Goal: Transaction & Acquisition: Obtain resource

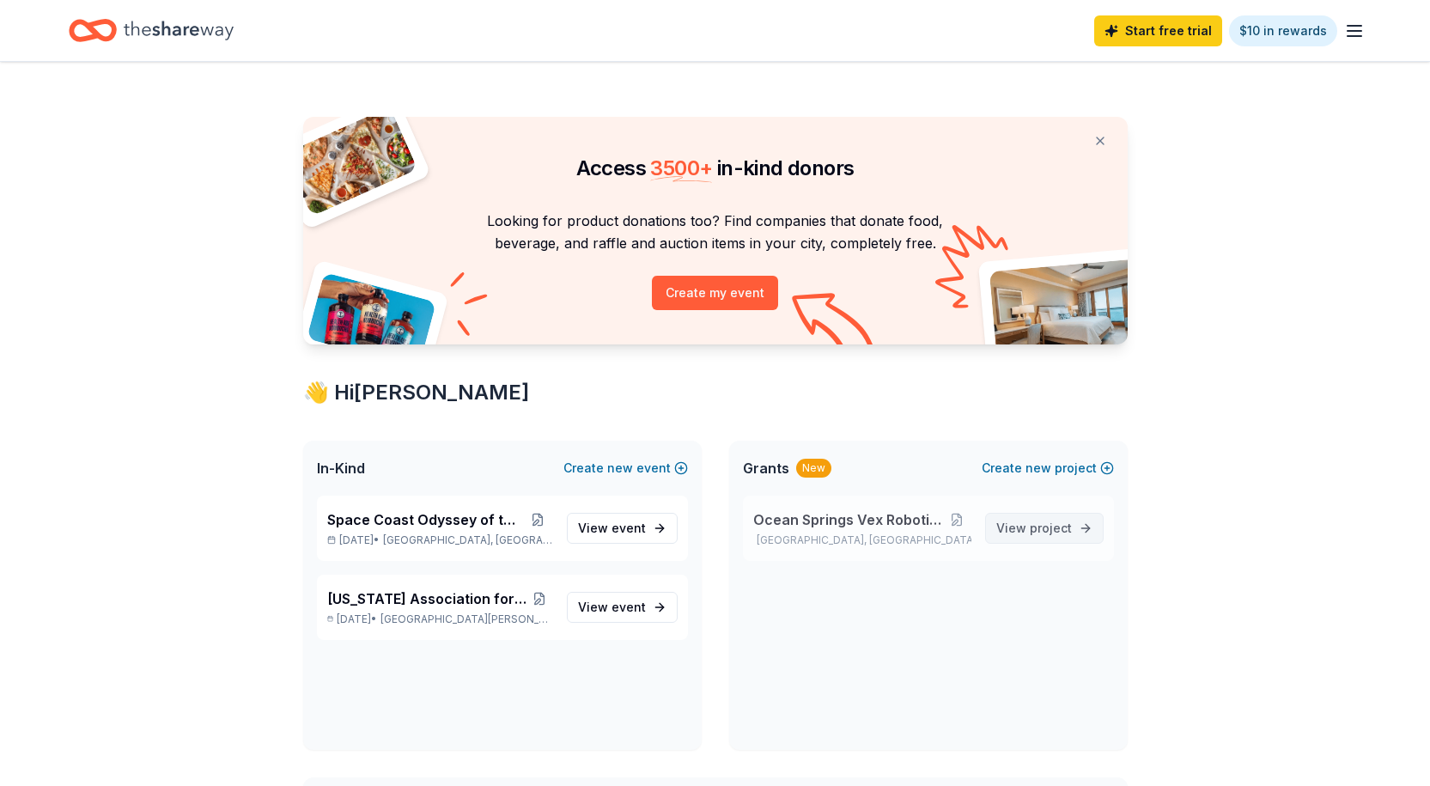
click at [1028, 533] on span "View project" at bounding box center [1034, 528] width 76 height 21
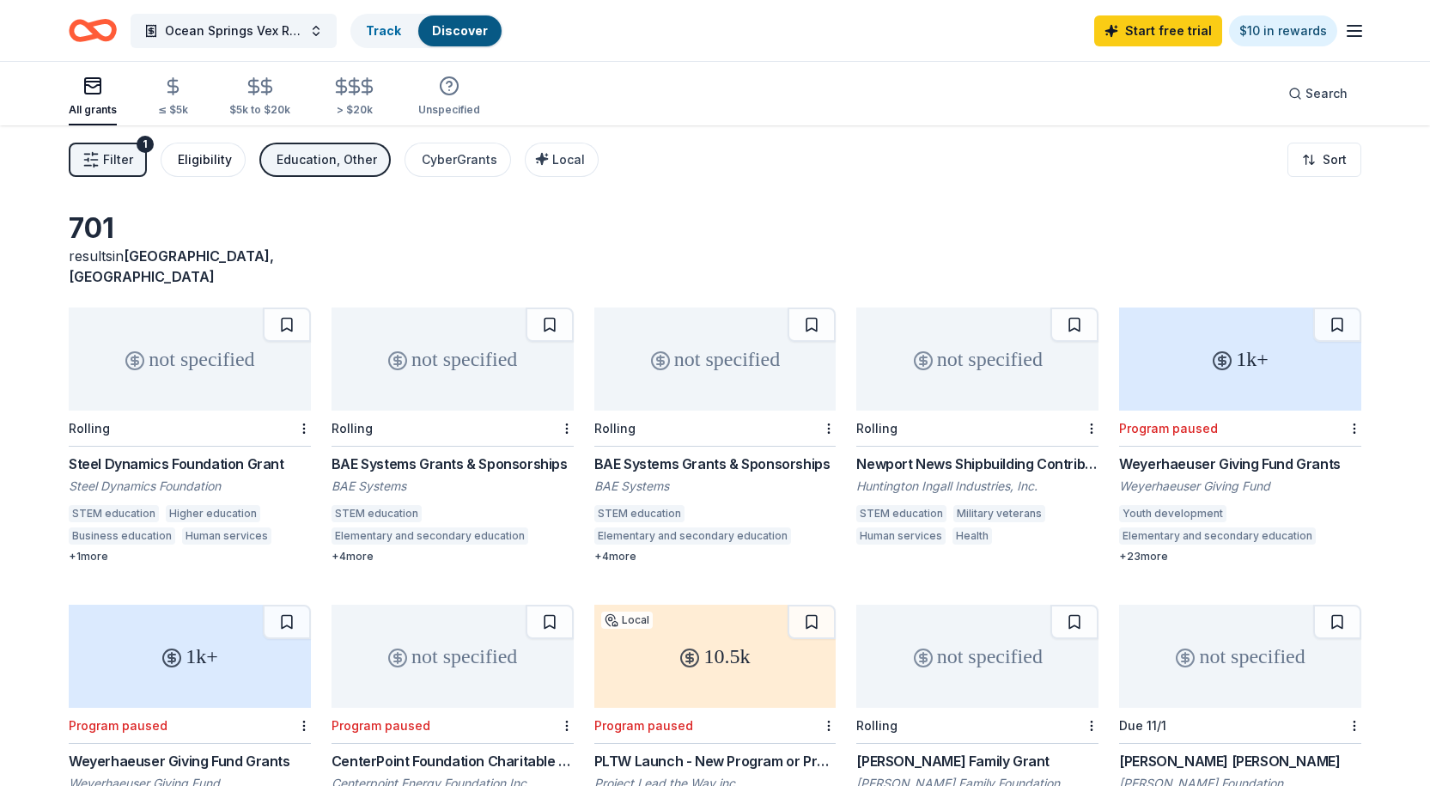
click at [195, 155] on div "Eligibility" at bounding box center [205, 159] width 54 height 21
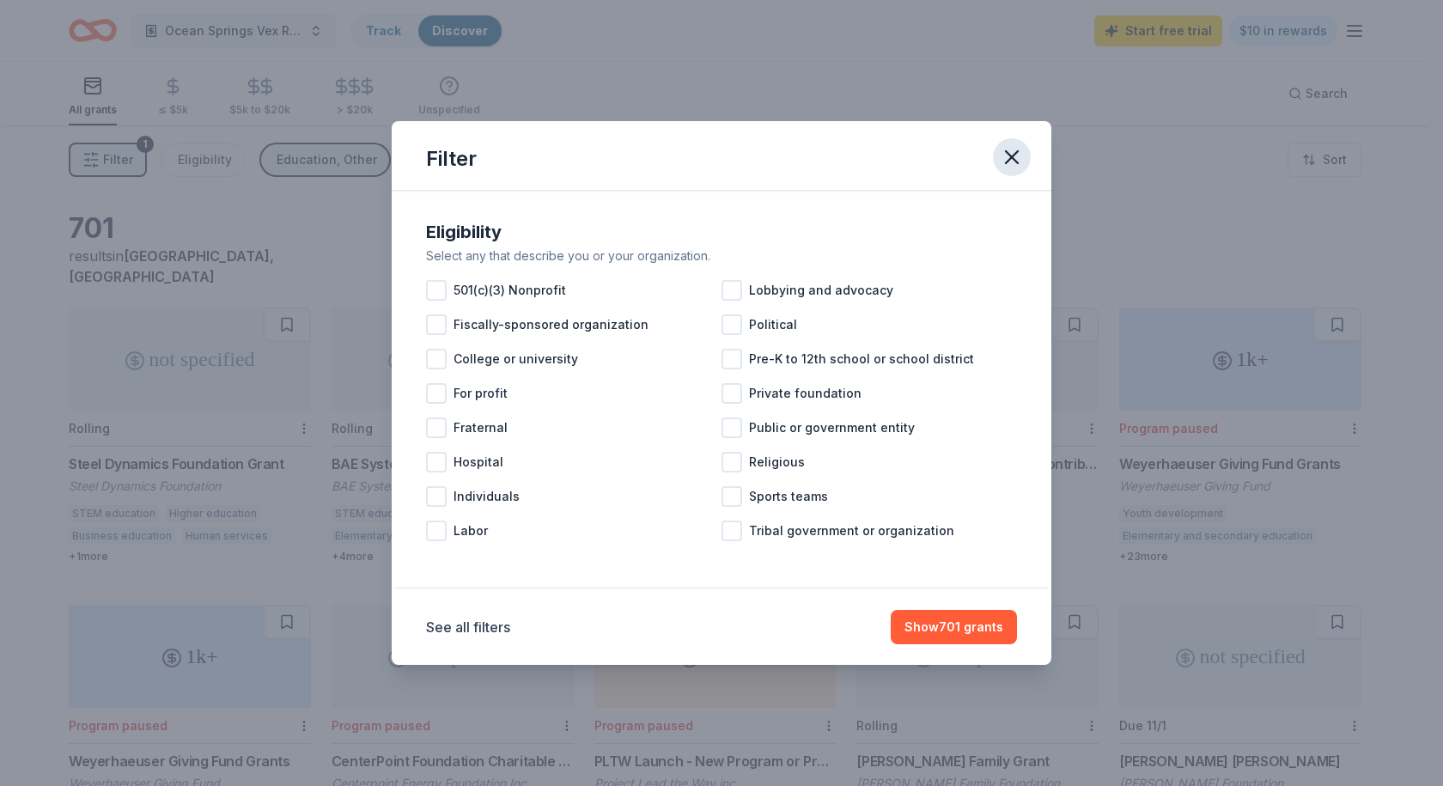
click at [1002, 155] on icon "button" at bounding box center [1012, 157] width 24 height 24
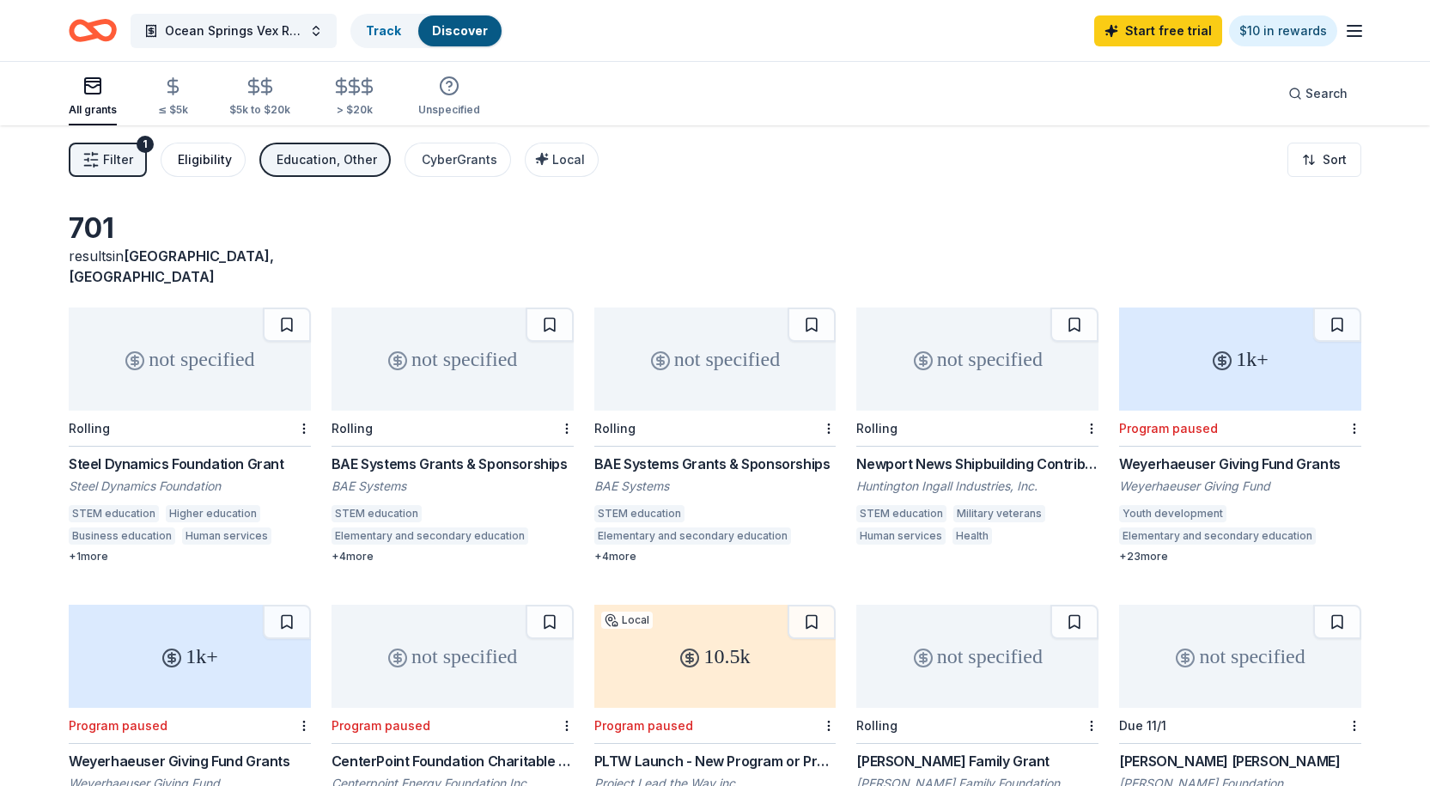
click at [192, 156] on div "Eligibility" at bounding box center [205, 159] width 54 height 21
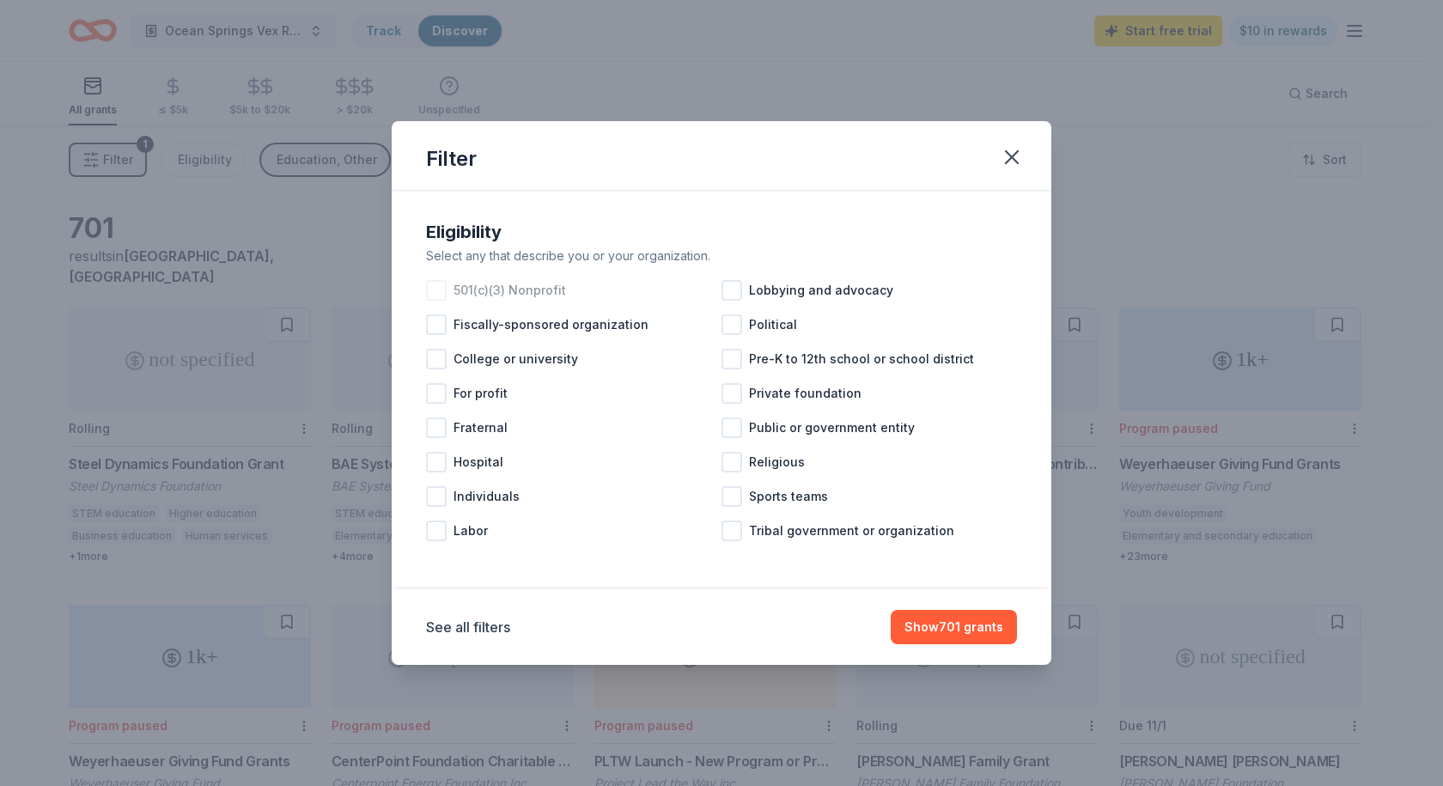
click at [437, 295] on div at bounding box center [436, 290] width 21 height 21
click at [737, 355] on div at bounding box center [732, 359] width 21 height 21
click at [435, 283] on icon at bounding box center [436, 290] width 17 height 17
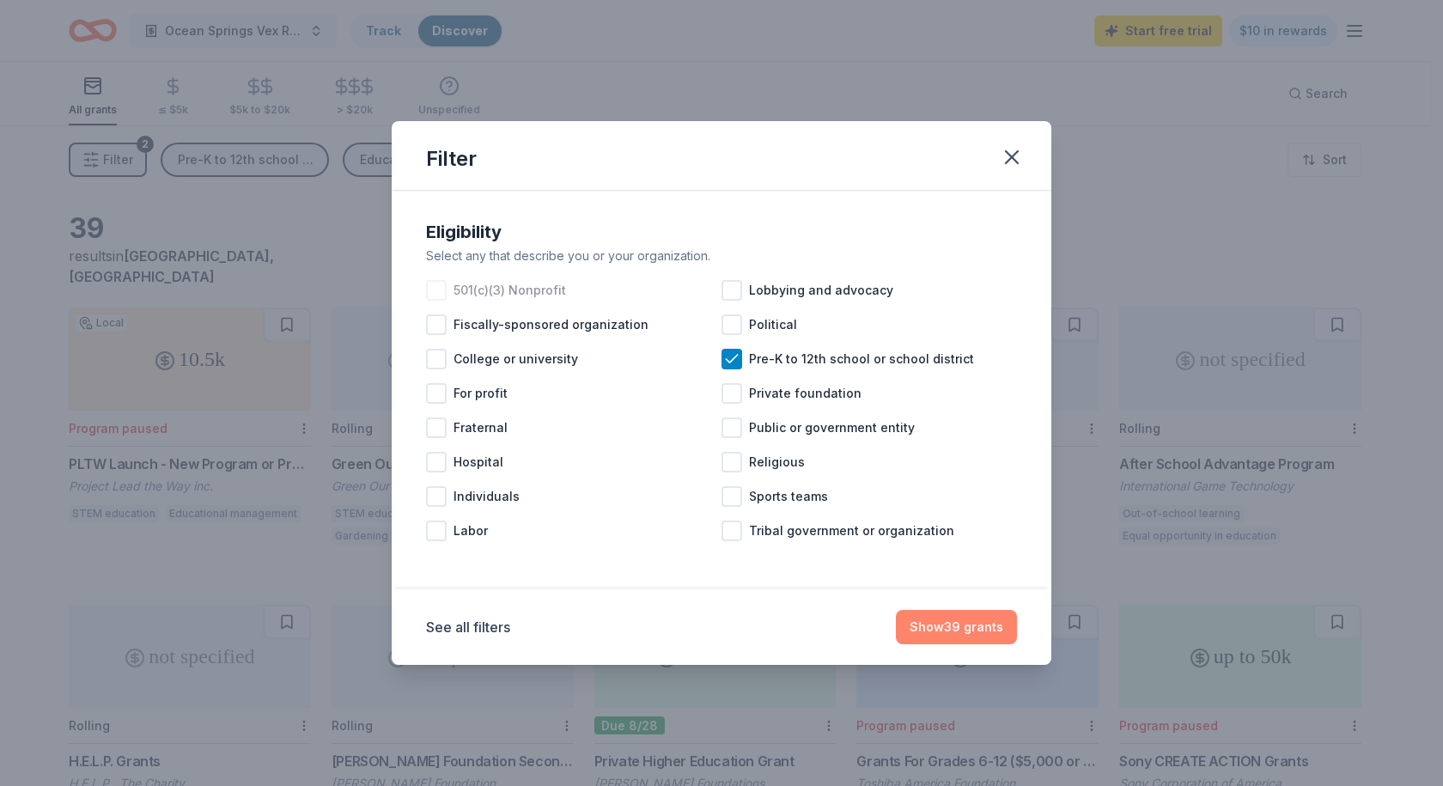
click at [971, 624] on button "Show 39 grants" at bounding box center [956, 627] width 121 height 34
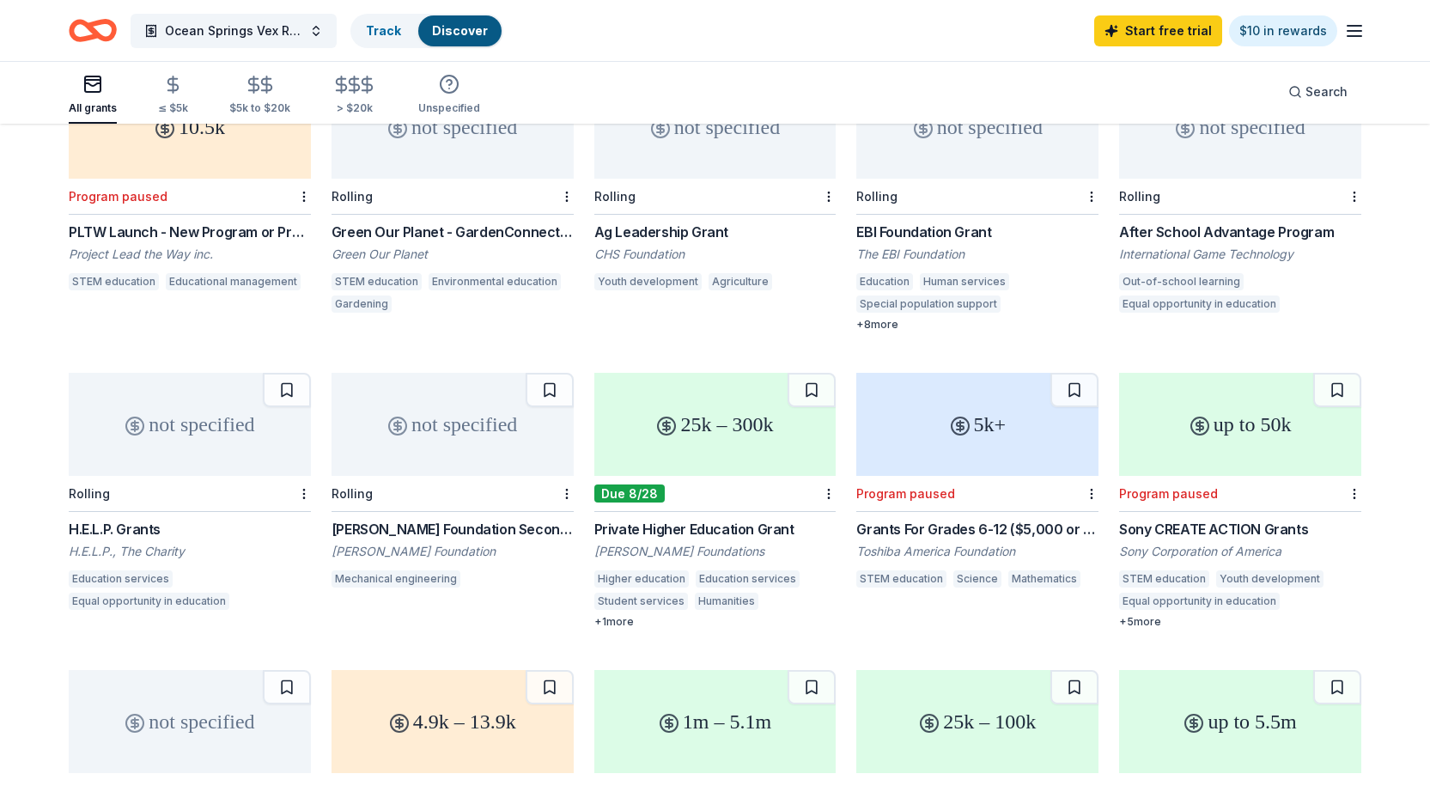
scroll to position [237, 0]
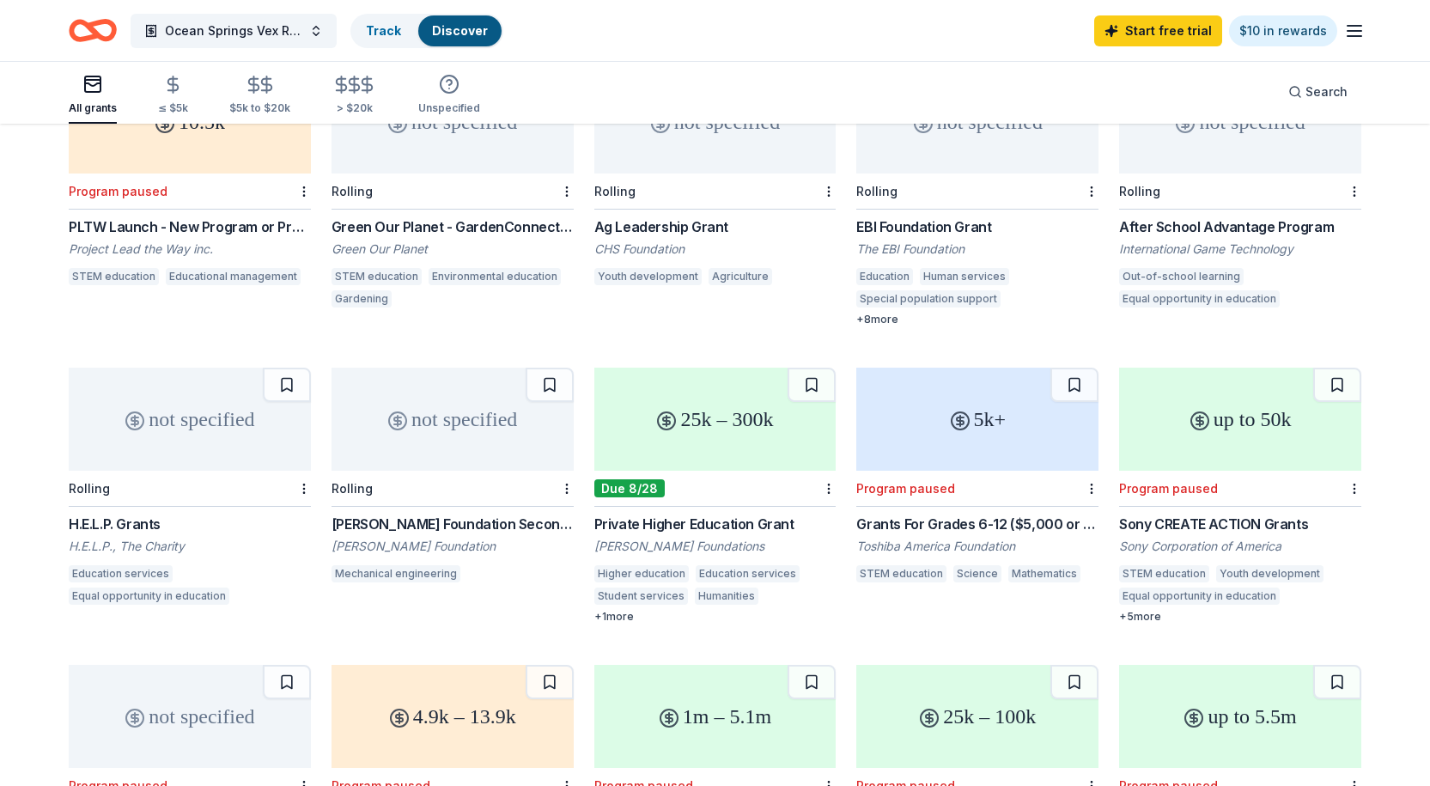
click at [136, 514] on div "H.E.L.P. Grants" at bounding box center [190, 524] width 242 height 21
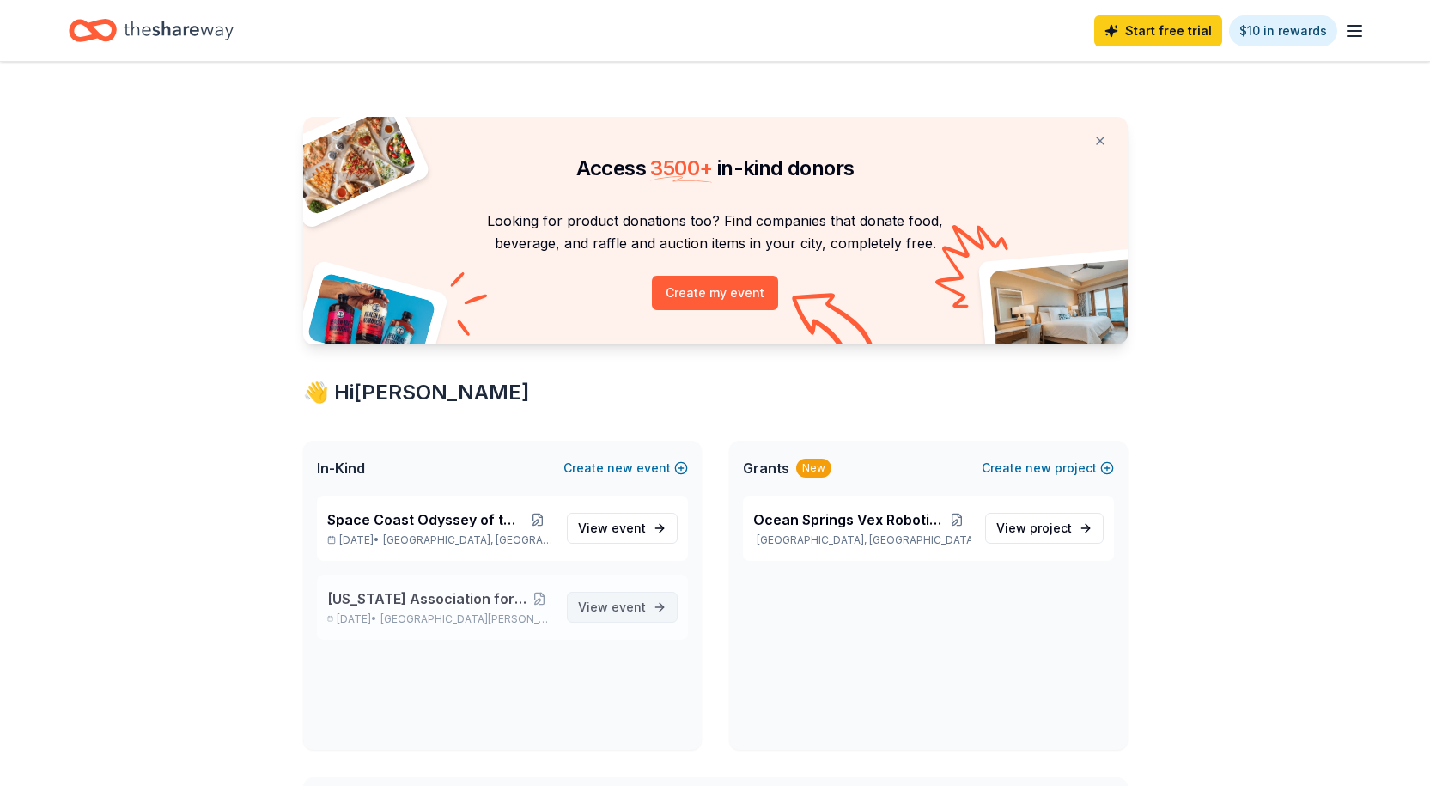
click at [629, 606] on span "event" at bounding box center [629, 607] width 34 height 15
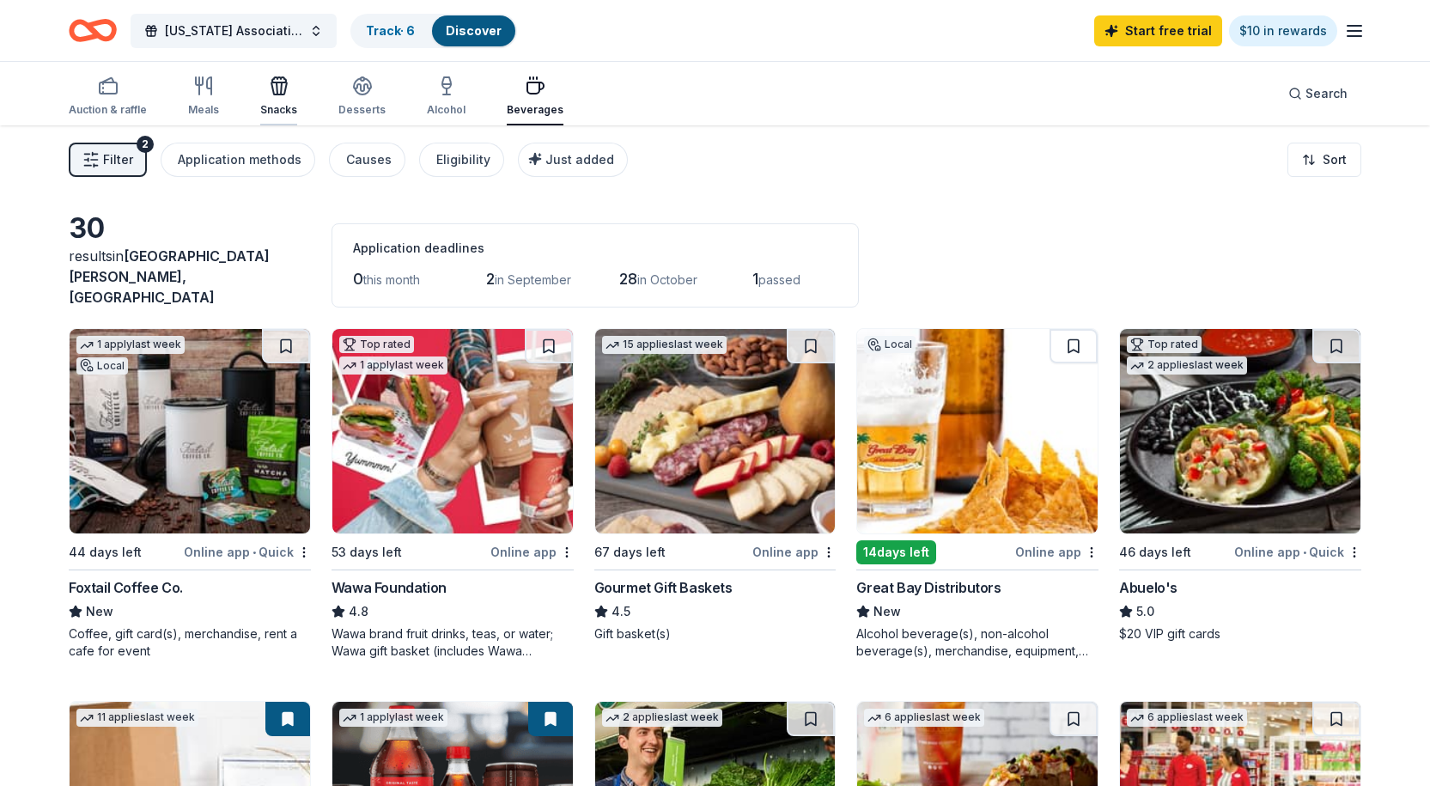
click at [270, 94] on icon "button" at bounding box center [279, 86] width 21 height 21
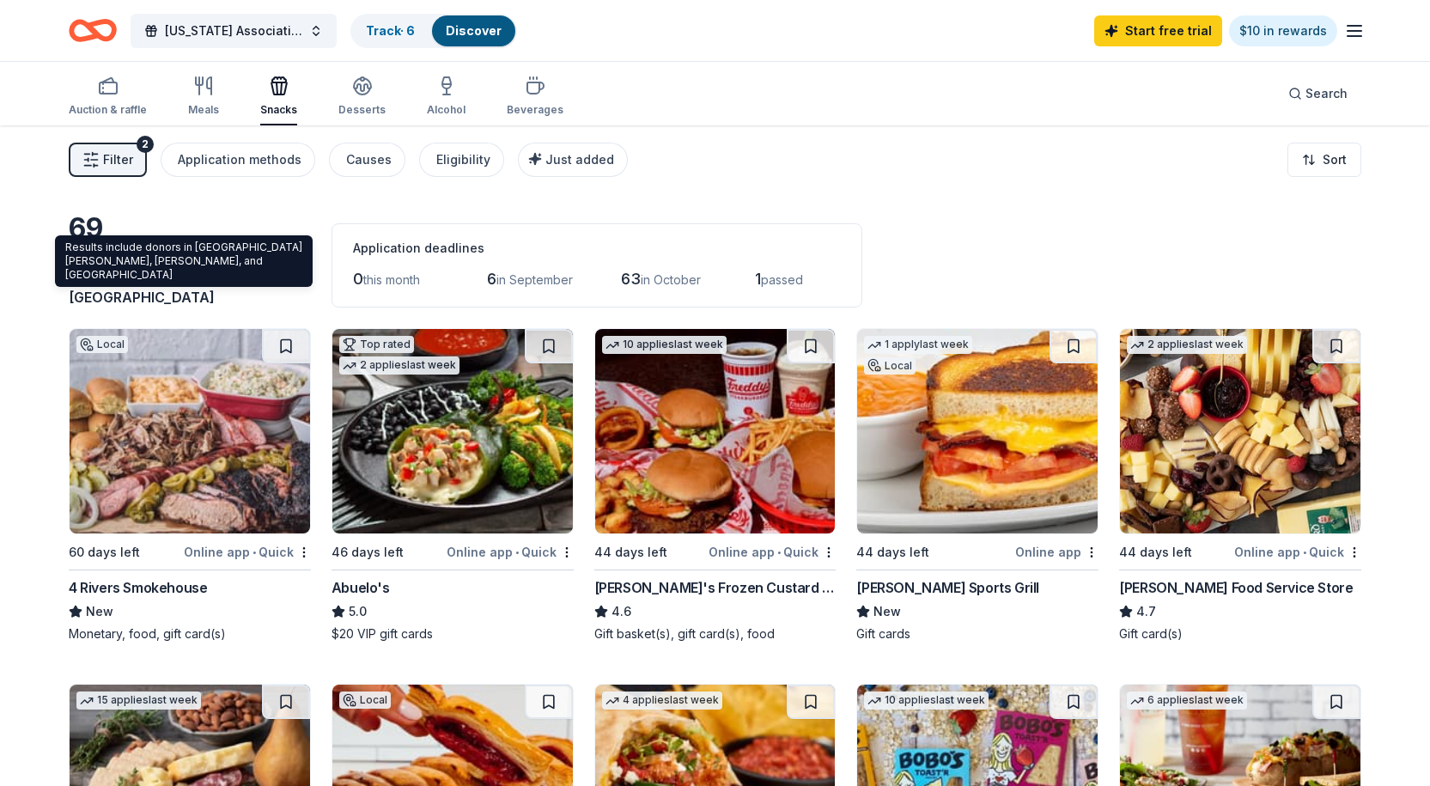
click at [217, 282] on span "Port Saint John, FL" at bounding box center [169, 276] width 201 height 58
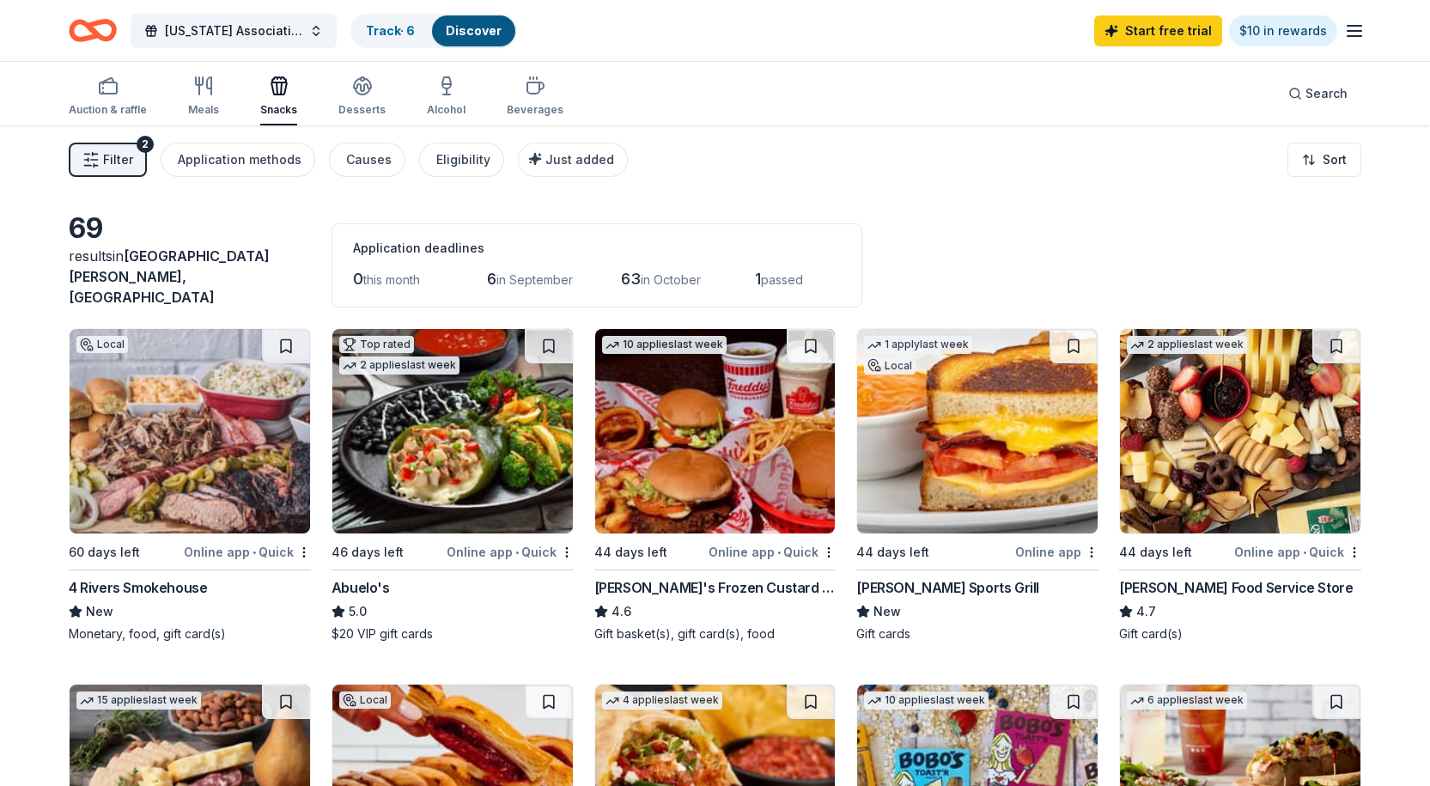
click at [106, 291] on div "results in Port Saint John, FL" at bounding box center [190, 277] width 242 height 62
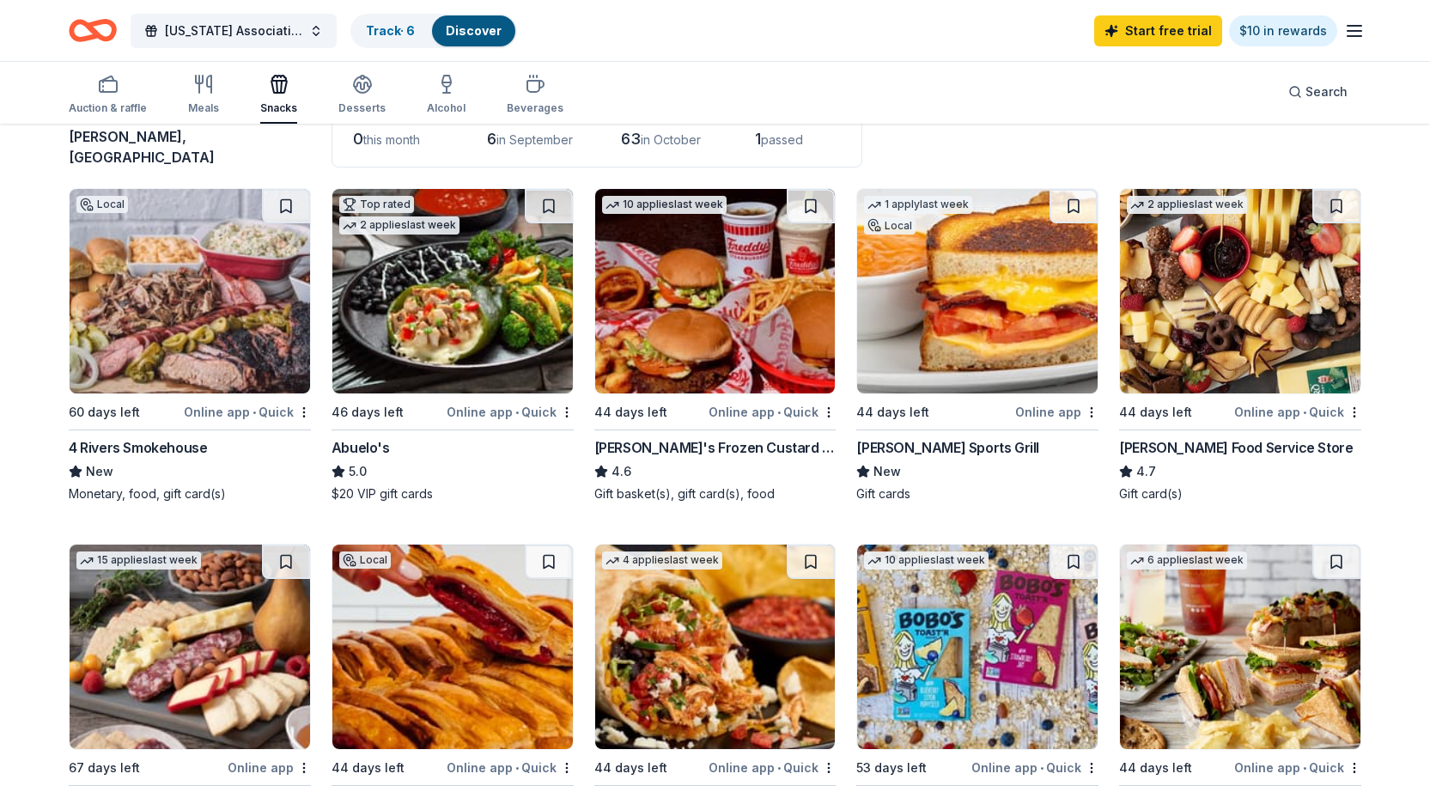
scroll to position [143, 0]
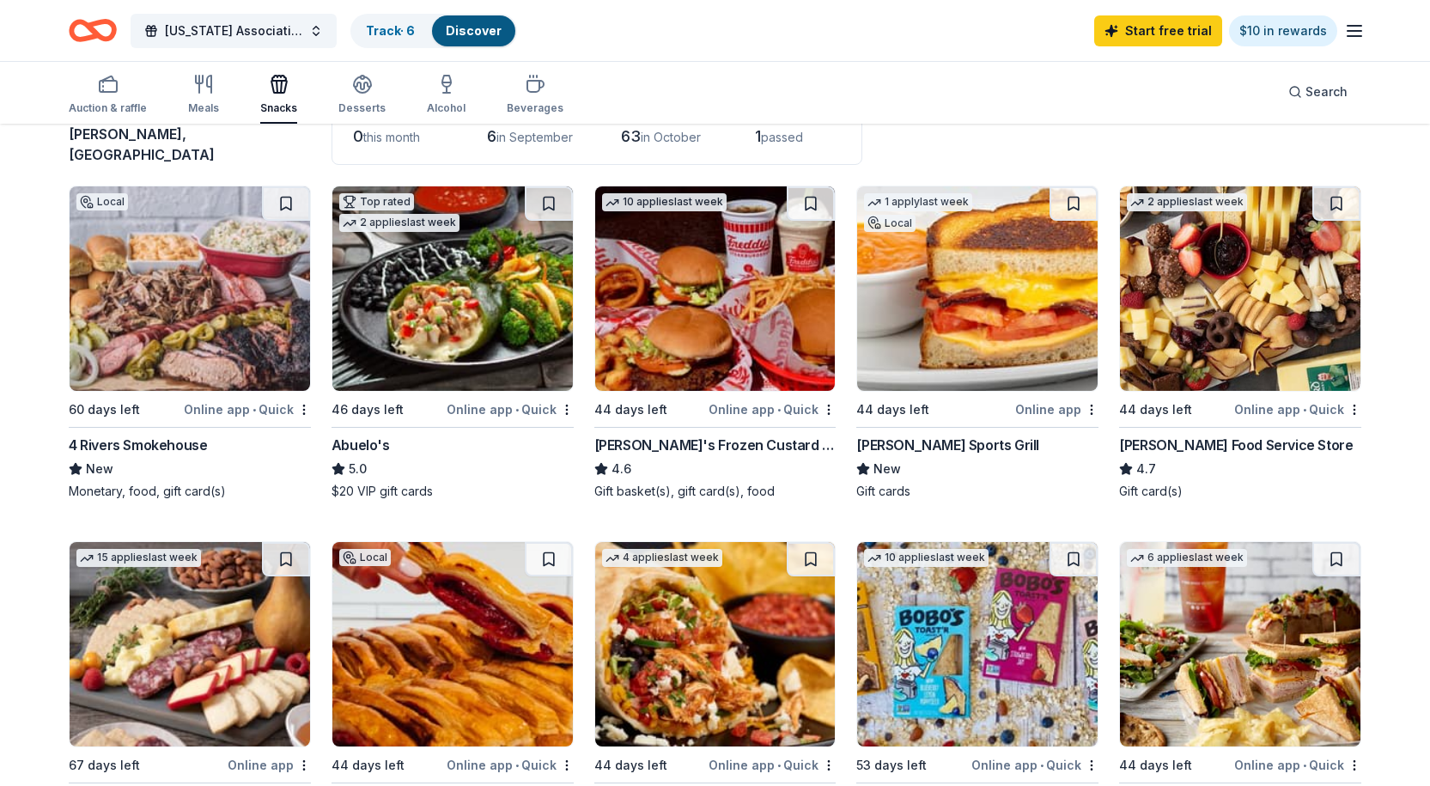
click at [1219, 308] on img at bounding box center [1240, 288] width 241 height 204
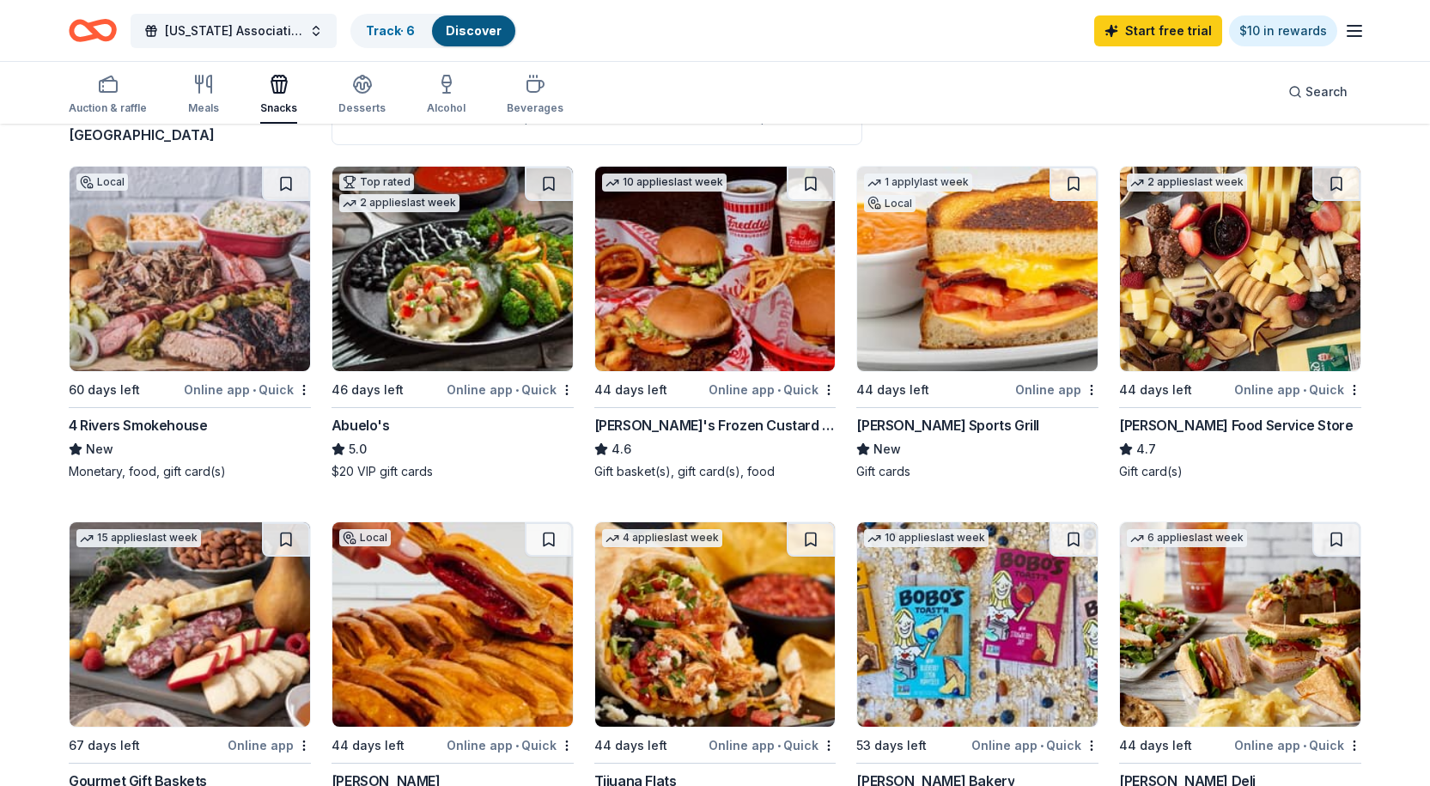
scroll to position [0, 0]
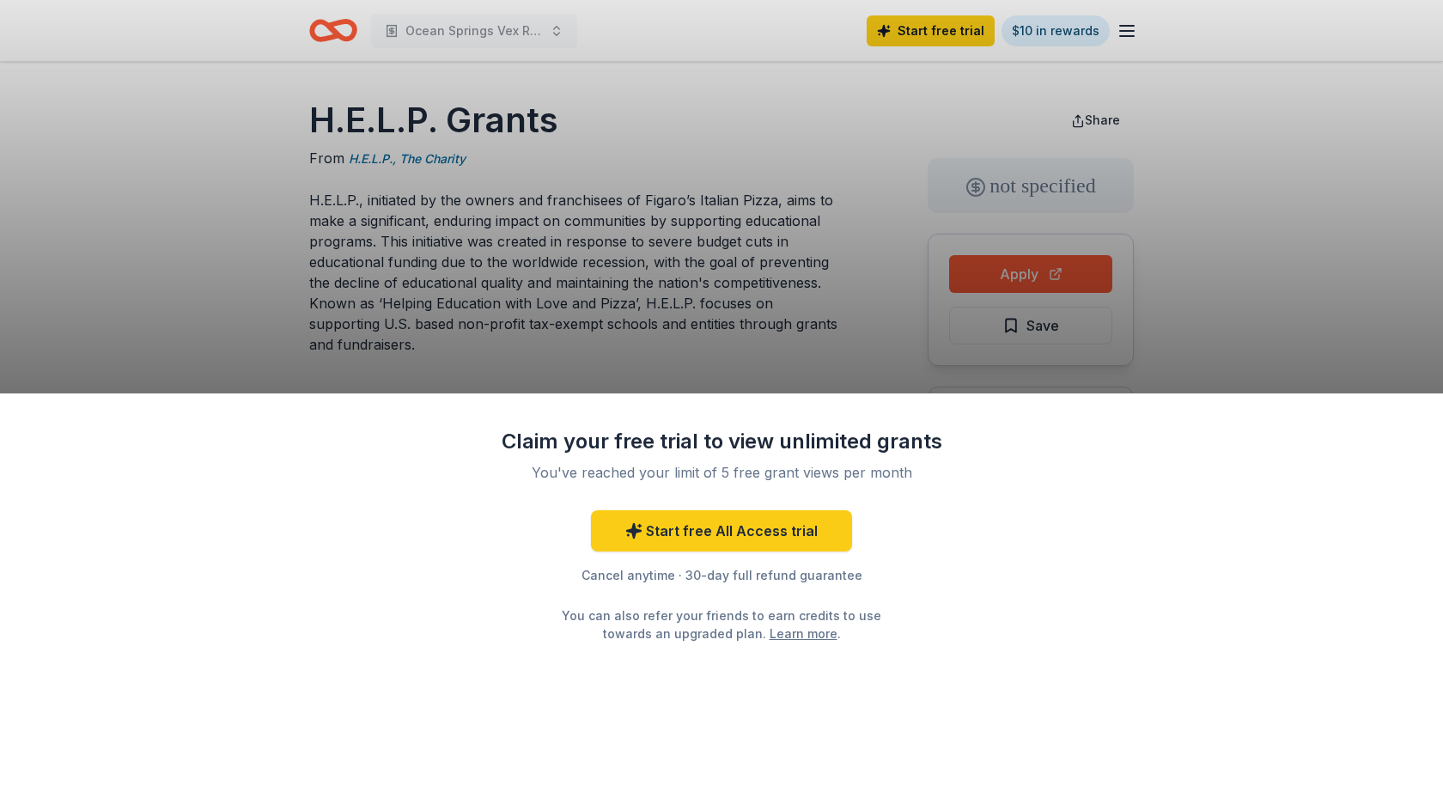
click at [697, 359] on div "Claim your free trial to view unlimited grants You've reached your limit of 5 f…" at bounding box center [721, 393] width 1443 height 786
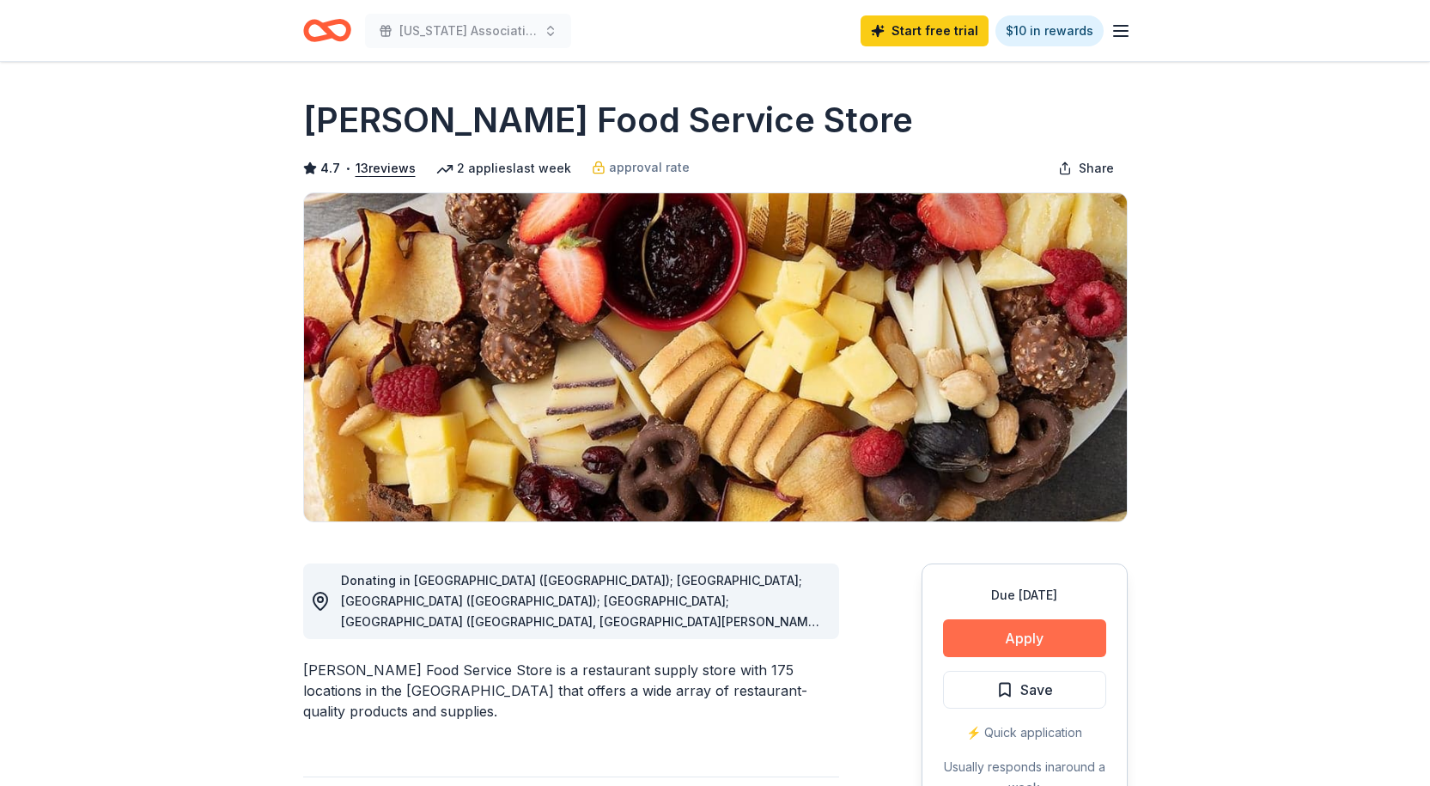
click at [1019, 635] on button "Apply" at bounding box center [1024, 638] width 163 height 38
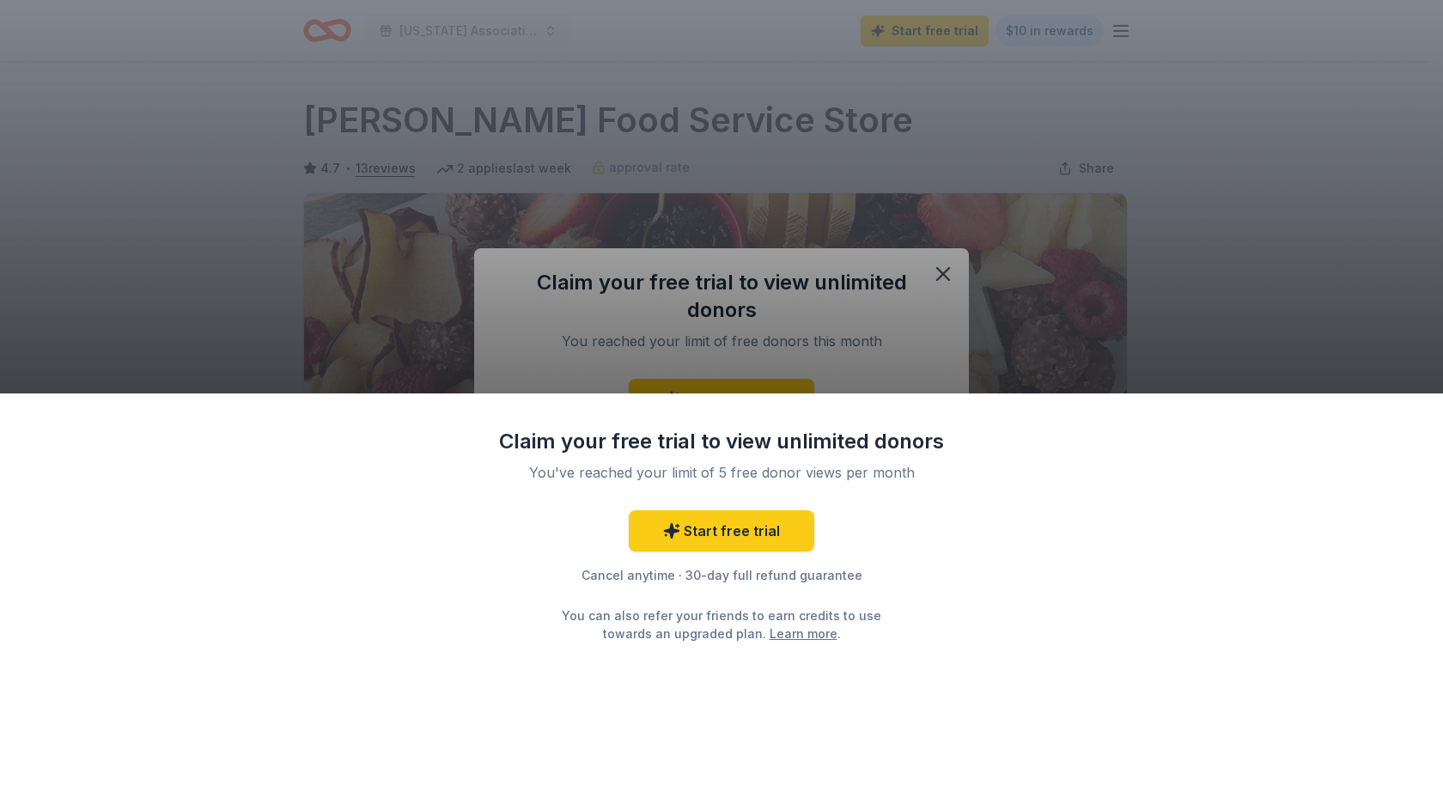
click at [947, 277] on div "Claim your free trial to view unlimited donors You've reached your limit of 5 f…" at bounding box center [721, 393] width 1443 height 786
click at [746, 148] on div "Claim your free trial to view unlimited donors You've reached your limit of 5 f…" at bounding box center [721, 393] width 1443 height 786
drag, startPoint x: 965, startPoint y: 249, endPoint x: 965, endPoint y: 241, distance: 8.6
click at [966, 248] on div "Claim your free trial to view unlimited donors You've reached your limit of 5 f…" at bounding box center [721, 393] width 1443 height 786
